Goal: Communication & Community: Answer question/provide support

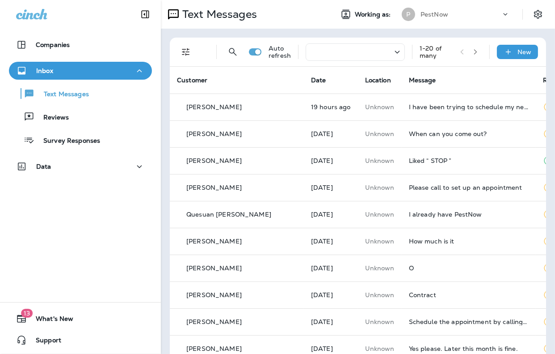
click at [305, 17] on div "Text Messages" at bounding box center [243, 14] width 165 height 18
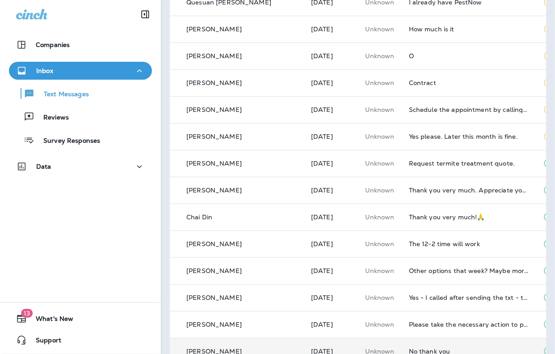
scroll to position [196, 0]
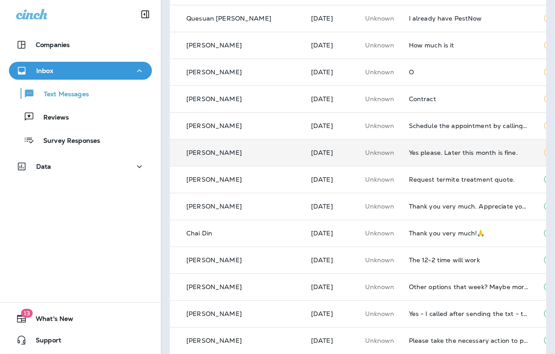
click at [423, 152] on div "Yes please. Later this month is fine." at bounding box center [469, 152] width 120 height 7
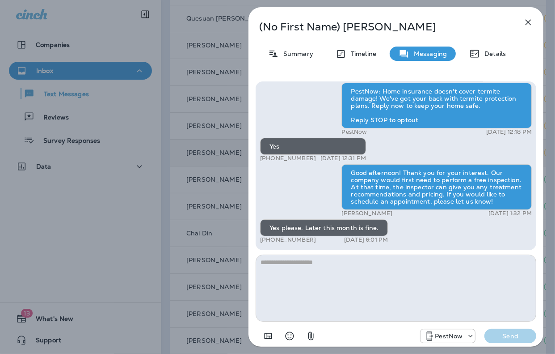
drag, startPoint x: 312, startPoint y: 237, endPoint x: 283, endPoint y: 239, distance: 29.1
click at [283, 239] on div "+1 (540) 216-6731 [DATE] 6:01 PM" at bounding box center [324, 239] width 128 height 7
copy p "216-6731"
drag, startPoint x: 325, startPoint y: 247, endPoint x: 314, endPoint y: 241, distance: 12.6
click at [324, 246] on div "PestNow: Protect your home before termites find it. Text us back now to learn a…" at bounding box center [396, 165] width 281 height 169
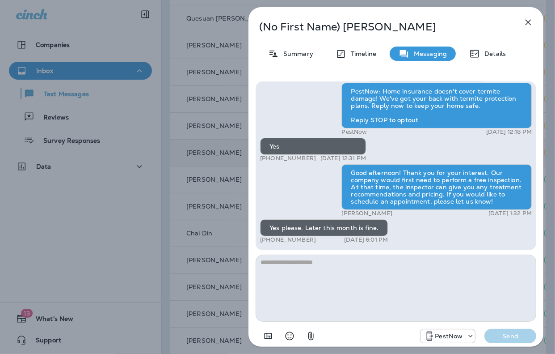
drag, startPoint x: 313, startPoint y: 239, endPoint x: 268, endPoint y: 239, distance: 45.2
click at [268, 239] on div "+1 (540) 216-6731 [DATE] 6:01 PM" at bounding box center [324, 239] width 128 height 7
copy p "[PHONE_NUMBER]"
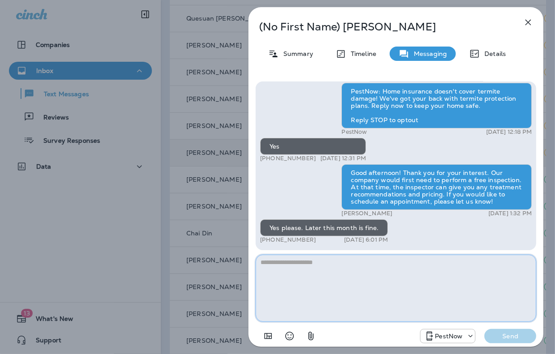
click at [329, 289] on textarea at bounding box center [396, 287] width 281 height 67
paste textarea "**********"
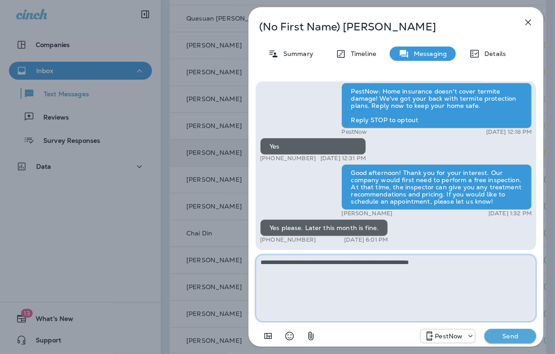
type textarea "**********"
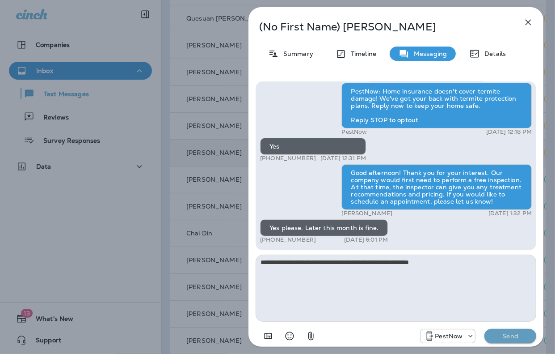
click at [507, 333] on p "Send" at bounding box center [511, 336] width 38 height 8
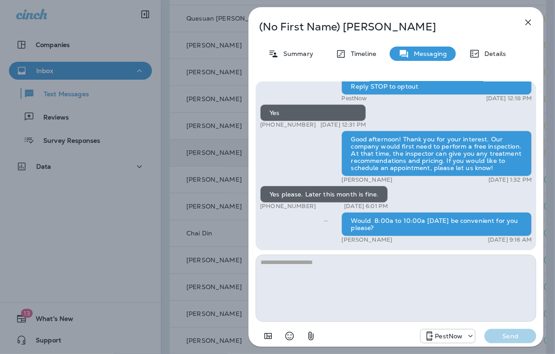
click at [533, 23] on icon "button" at bounding box center [528, 22] width 11 height 11
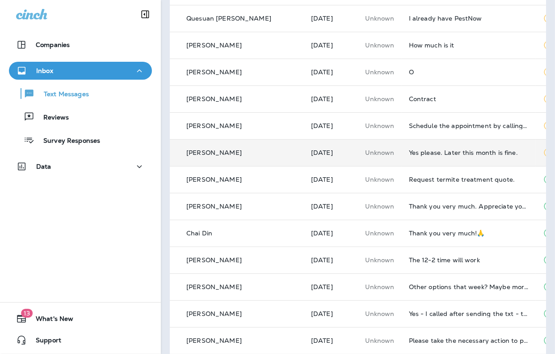
click at [421, 154] on div "Yes please. Later this month is fine." at bounding box center [469, 152] width 120 height 7
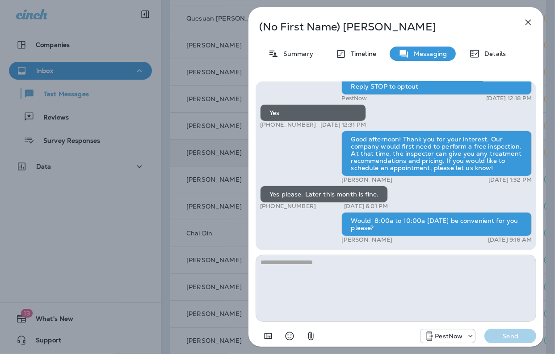
click at [525, 22] on icon "button" at bounding box center [528, 22] width 11 height 11
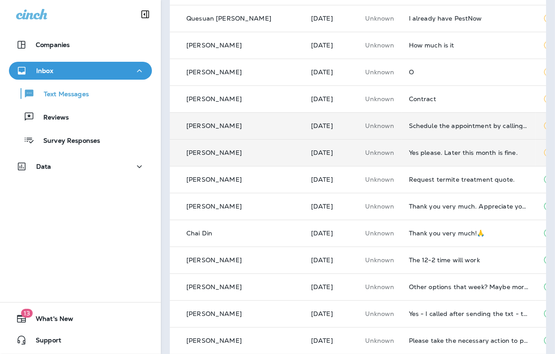
click at [423, 127] on div "Schedule the appointment by calling me" at bounding box center [469, 125] width 120 height 7
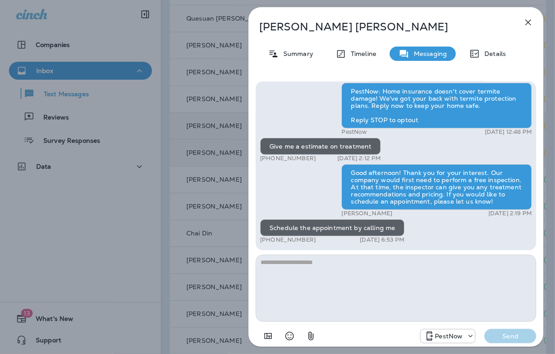
drag, startPoint x: 320, startPoint y: 242, endPoint x: 268, endPoint y: 240, distance: 52.4
click at [268, 240] on div "+1 (301) 651-5941 [DATE] 6:53 PM" at bounding box center [332, 239] width 144 height 7
copy p "[PHONE_NUMBER]"
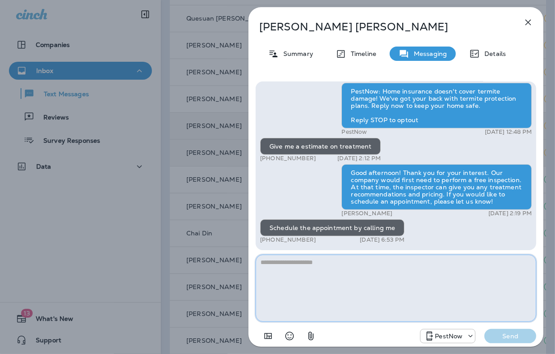
click at [295, 293] on textarea at bounding box center [396, 287] width 281 height 67
type textarea "**********"
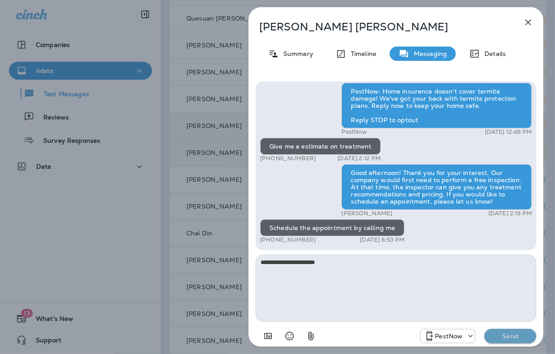
click at [510, 339] on p "Send" at bounding box center [511, 336] width 38 height 8
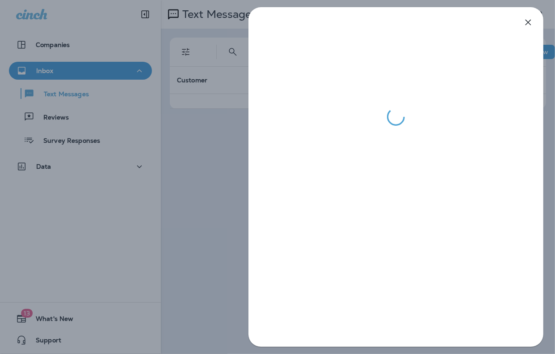
click at [228, 8] on div at bounding box center [277, 177] width 555 height 354
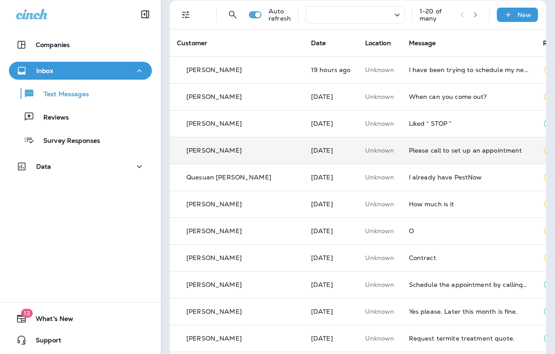
scroll to position [89, 0]
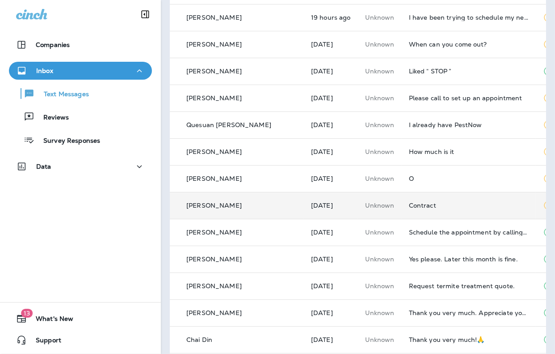
click at [409, 205] on div "Contract" at bounding box center [469, 205] width 120 height 7
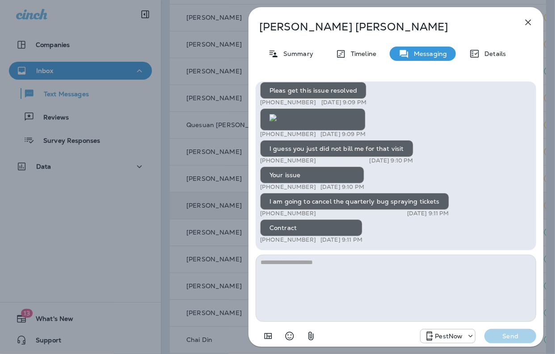
click at [363, 296] on textarea at bounding box center [396, 287] width 281 height 67
click at [499, 23] on p "Sandra Murray" at bounding box center [381, 27] width 244 height 13
click at [529, 21] on icon "button" at bounding box center [528, 22] width 11 height 11
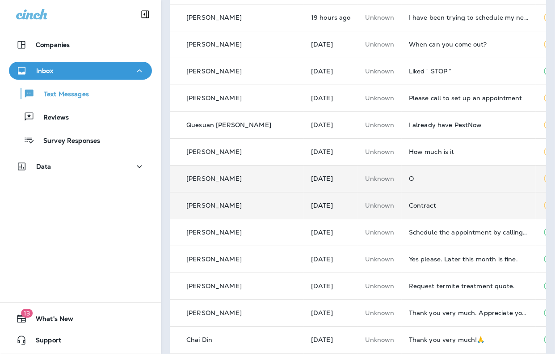
click at [402, 179] on td "O" at bounding box center [469, 178] width 134 height 27
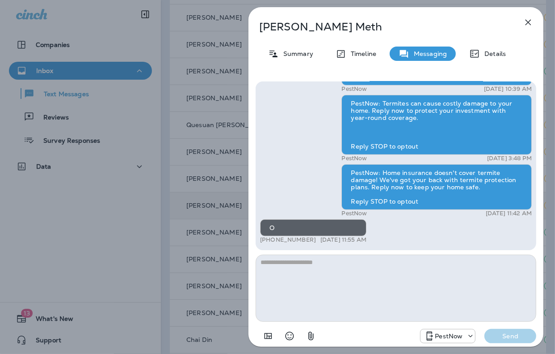
click at [378, 273] on textarea at bounding box center [396, 287] width 281 height 67
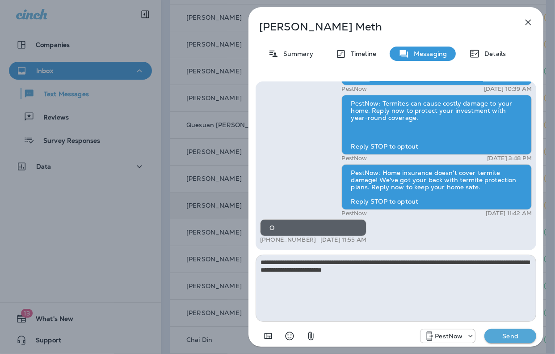
type textarea "**********"
click at [514, 335] on p "Send" at bounding box center [511, 336] width 38 height 8
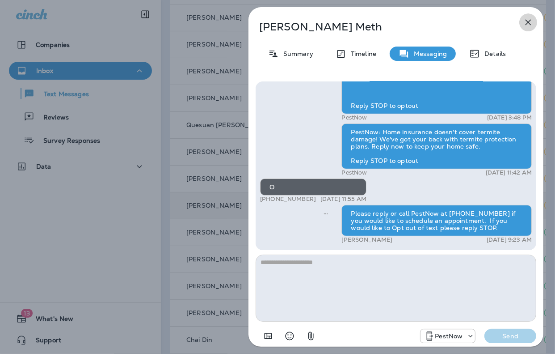
drag, startPoint x: 532, startPoint y: 22, endPoint x: 528, endPoint y: 28, distance: 6.8
click at [531, 22] on icon "button" at bounding box center [528, 22] width 11 height 11
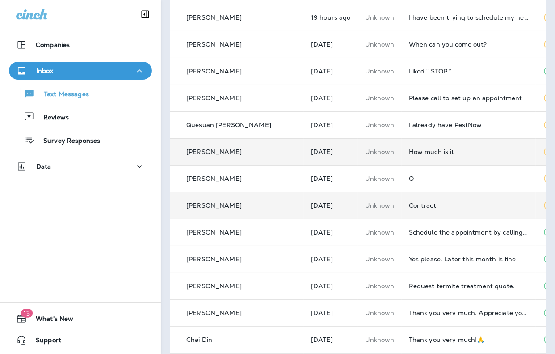
click at [409, 152] on div "How much is it" at bounding box center [469, 151] width 120 height 7
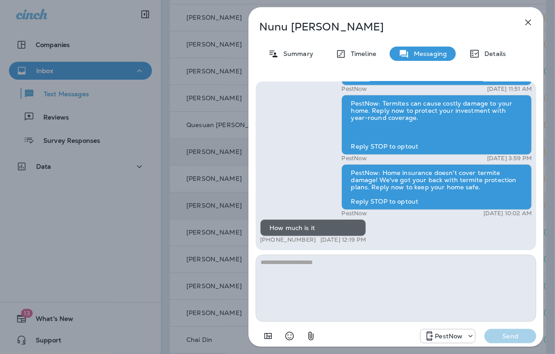
click at [394, 293] on textarea at bounding box center [396, 287] width 281 height 67
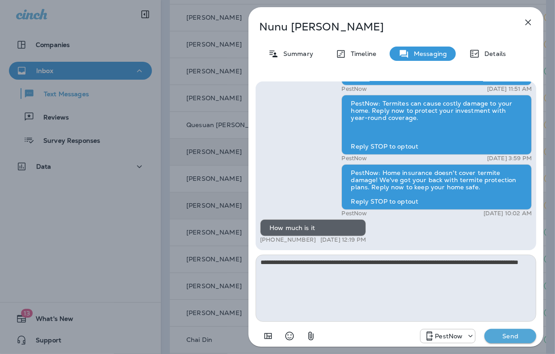
type textarea "**********"
click at [515, 337] on p "Send" at bounding box center [511, 336] width 38 height 8
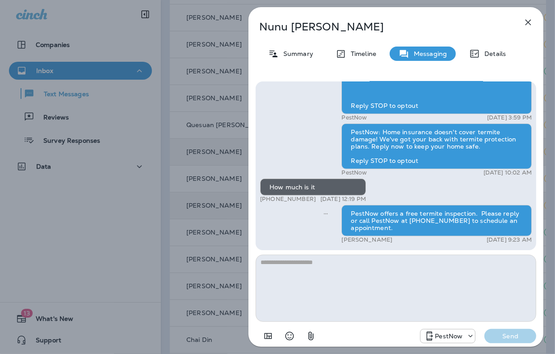
click at [531, 25] on icon "button" at bounding box center [528, 22] width 11 height 11
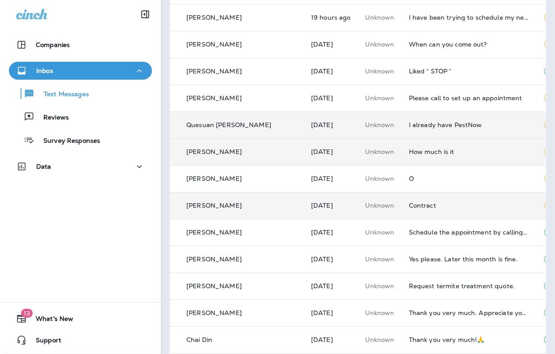
click at [409, 128] on div "I already have PestNow" at bounding box center [469, 124] width 120 height 7
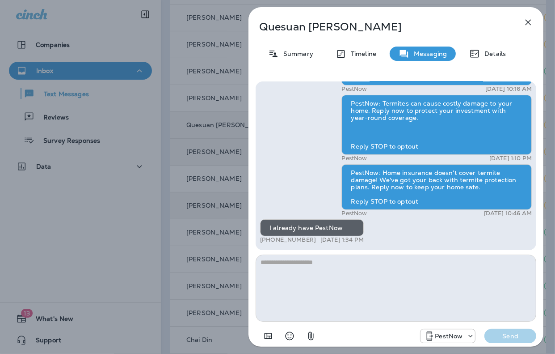
drag, startPoint x: 313, startPoint y: 239, endPoint x: 285, endPoint y: 241, distance: 28.3
click at [285, 241] on div "+1 (202) 505-6922 Sep 6, 2025 1:34 PM" at bounding box center [312, 239] width 104 height 7
copy p "505-6922"
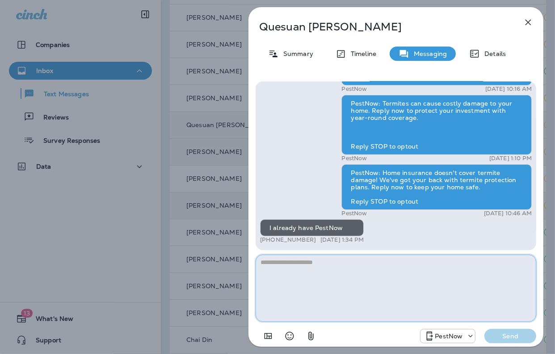
click at [377, 295] on textarea at bounding box center [396, 287] width 281 height 67
type textarea "*"
paste textarea "**********"
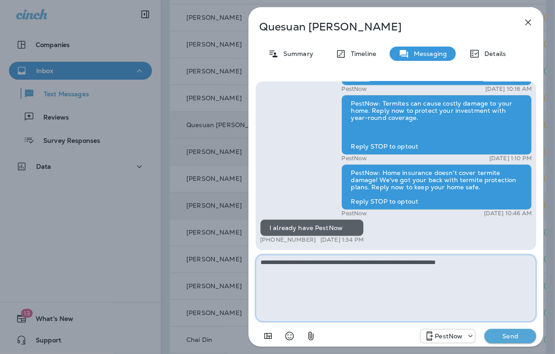
click at [490, 257] on textarea "**********" at bounding box center [396, 287] width 281 height 67
click at [510, 262] on textarea "**********" at bounding box center [396, 287] width 281 height 67
click at [462, 277] on textarea "**********" at bounding box center [396, 287] width 281 height 67
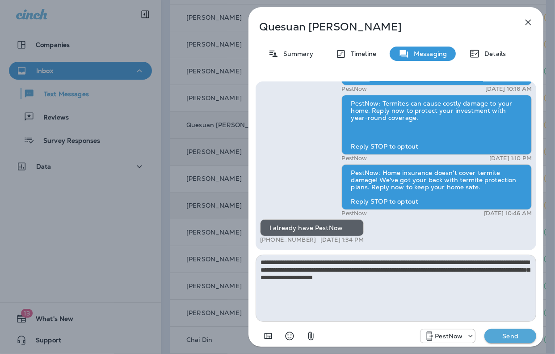
drag, startPoint x: 504, startPoint y: 336, endPoint x: 438, endPoint y: 283, distance: 84.9
click at [451, 288] on div "PestNow: Protect your home before termites find it. Text us back now to learn a…" at bounding box center [396, 212] width 281 height 263
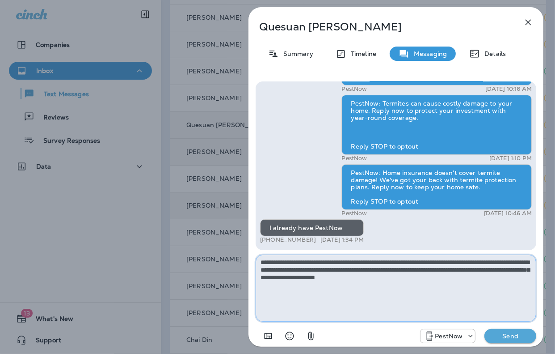
type textarea "**********"
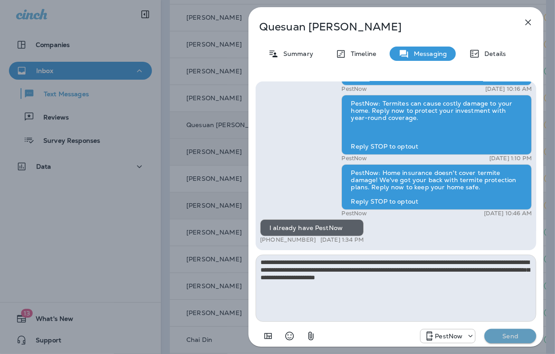
click at [513, 338] on p "Send" at bounding box center [511, 336] width 38 height 8
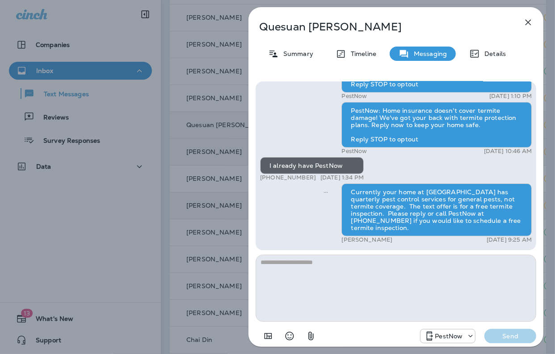
click at [528, 22] on icon "button" at bounding box center [529, 23] width 6 height 6
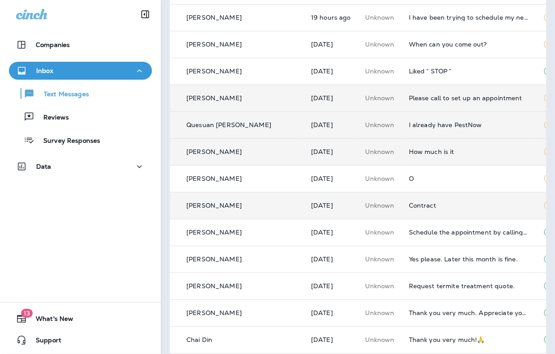
click at [409, 97] on div "Please call to set up an appointment" at bounding box center [469, 97] width 120 height 7
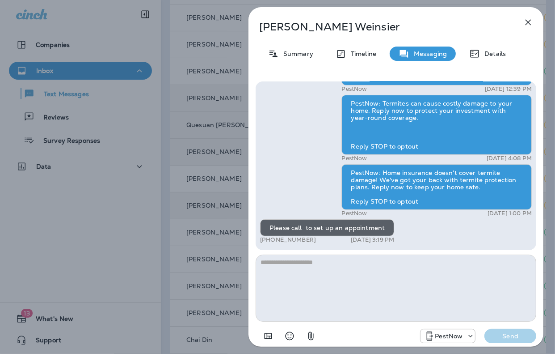
drag, startPoint x: 316, startPoint y: 240, endPoint x: 268, endPoint y: 239, distance: 47.4
click at [268, 239] on div "+1 (305) 298-6526 Sep 6, 2025 3:19 PM" at bounding box center [327, 239] width 134 height 7
copy p "305) 298-6526"
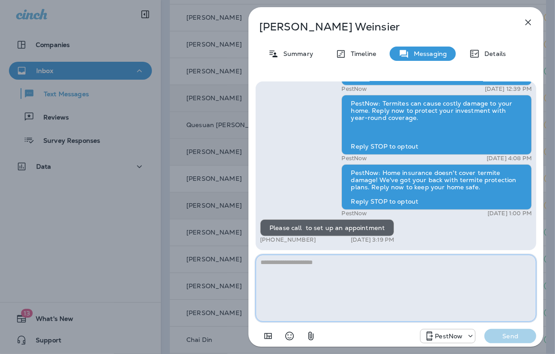
click at [386, 302] on textarea at bounding box center [396, 287] width 281 height 67
click at [317, 283] on textarea at bounding box center [396, 287] width 281 height 67
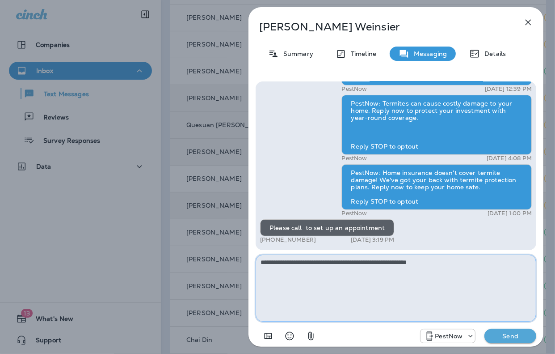
type textarea "**********"
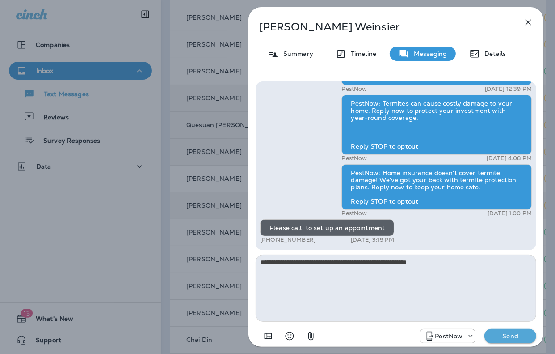
click at [503, 333] on p "Send" at bounding box center [511, 336] width 38 height 8
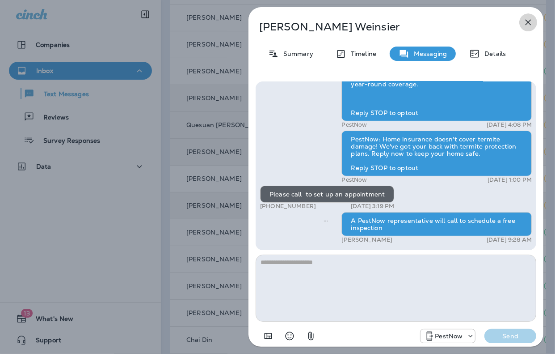
drag, startPoint x: 533, startPoint y: 21, endPoint x: 528, endPoint y: 26, distance: 6.6
click at [532, 21] on icon "button" at bounding box center [528, 22] width 11 height 11
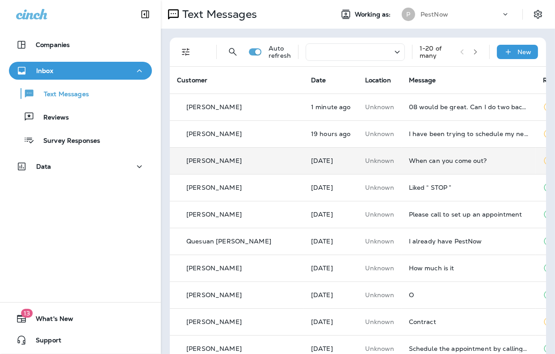
click at [409, 157] on div "When can you come out?" at bounding box center [469, 160] width 120 height 7
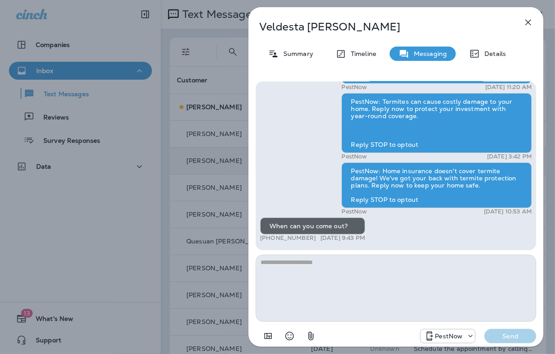
click at [321, 283] on textarea at bounding box center [396, 287] width 281 height 67
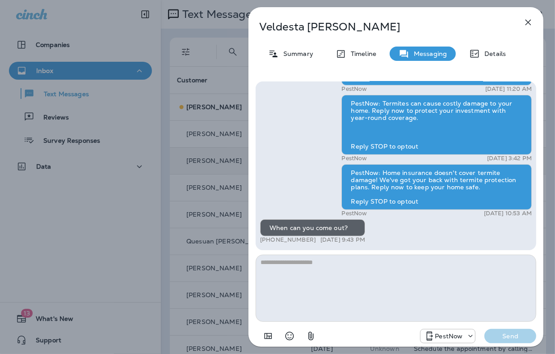
drag, startPoint x: 311, startPoint y: 240, endPoint x: 270, endPoint y: 241, distance: 40.7
click at [270, 241] on div "+1 (703) 431-5226 Sep 6, 2025 9:43 PM" at bounding box center [312, 239] width 105 height 7
copy p "703) 431-5226"
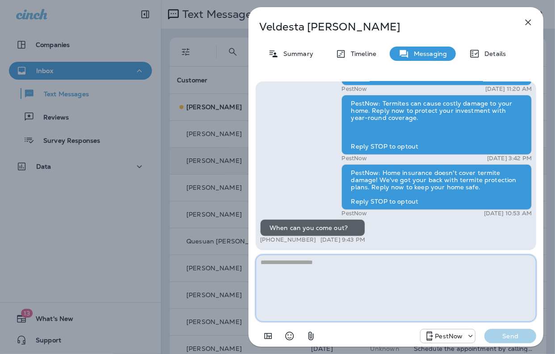
click at [309, 296] on textarea at bounding box center [396, 287] width 281 height 67
paste textarea "**********"
type textarea "**********"
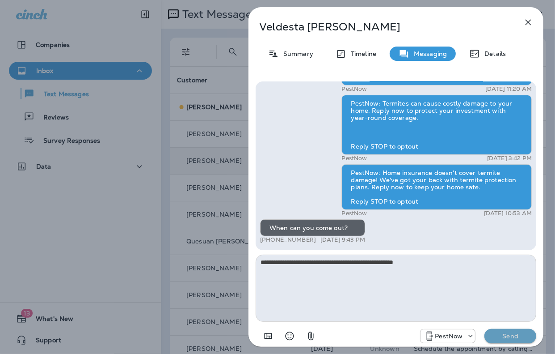
click at [511, 331] on button "Send" at bounding box center [511, 336] width 52 height 14
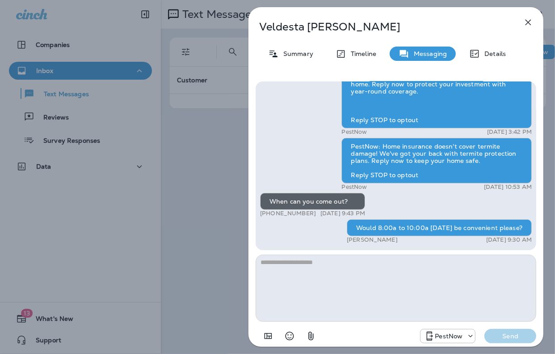
click at [530, 26] on icon "button" at bounding box center [528, 22] width 11 height 11
